Goal: Obtain resource: Download file/media

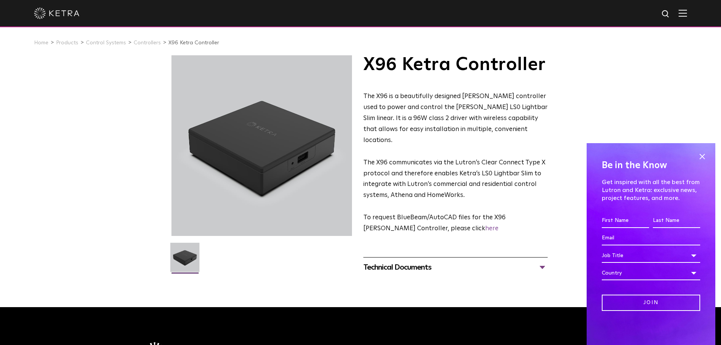
click at [439, 261] on div "Technical Documents" at bounding box center [455, 267] width 184 height 12
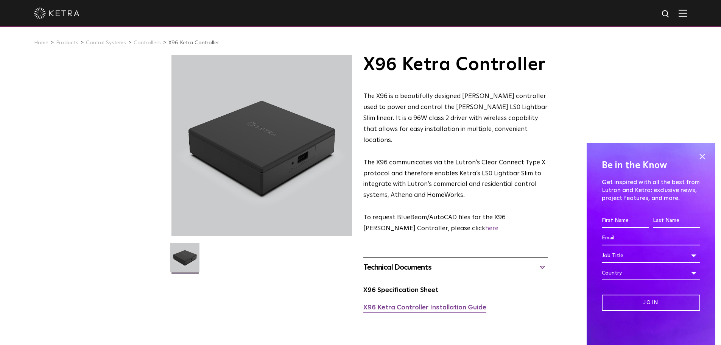
click at [412, 304] on link "X96 Ketra Controller Installation Guide" at bounding box center [424, 307] width 123 height 6
click at [409, 287] on link "X96 Specification Sheet" at bounding box center [400, 290] width 75 height 6
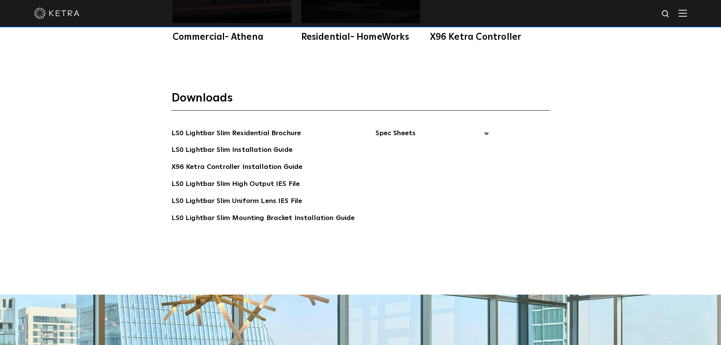
scroll to position [1514, 0]
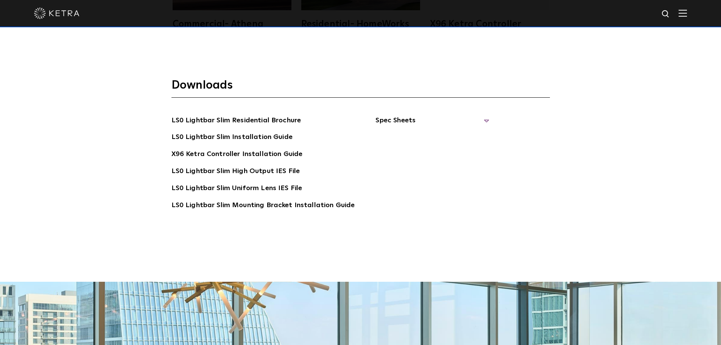
click at [481, 123] on span "Spec Sheets" at bounding box center [432, 123] width 114 height 17
click at [425, 138] on link "LS0 Lightbar Slim Spec Sheet" at bounding box center [433, 137] width 97 height 12
click at [202, 136] on link "LS0 Lightbar Slim Installation Guide" at bounding box center [231, 138] width 121 height 12
